Goal: Information Seeking & Learning: Learn about a topic

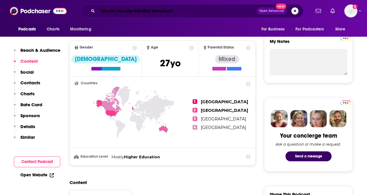
click at [177, 13] on input ""Shudu Musida Mindful Mondays"" at bounding box center [176, 10] width 159 height 9
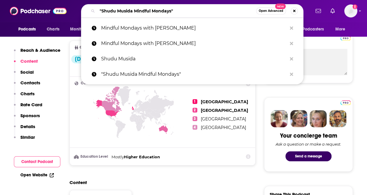
click at [177, 13] on input ""Shudu Musida Mindful Mondays"" at bounding box center [176, 10] width 159 height 9
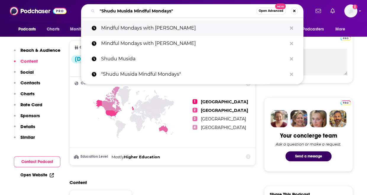
paste input "Relebogile Mabotja"
type input "Relebogile Mabotja"
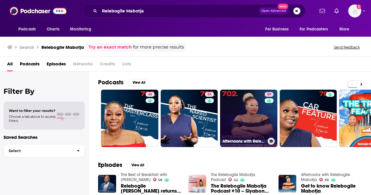
click at [246, 124] on link "59 Afternoons with Relebogile Mabotja" at bounding box center [248, 118] width 57 height 57
